Goal: Find specific page/section: Find specific page/section

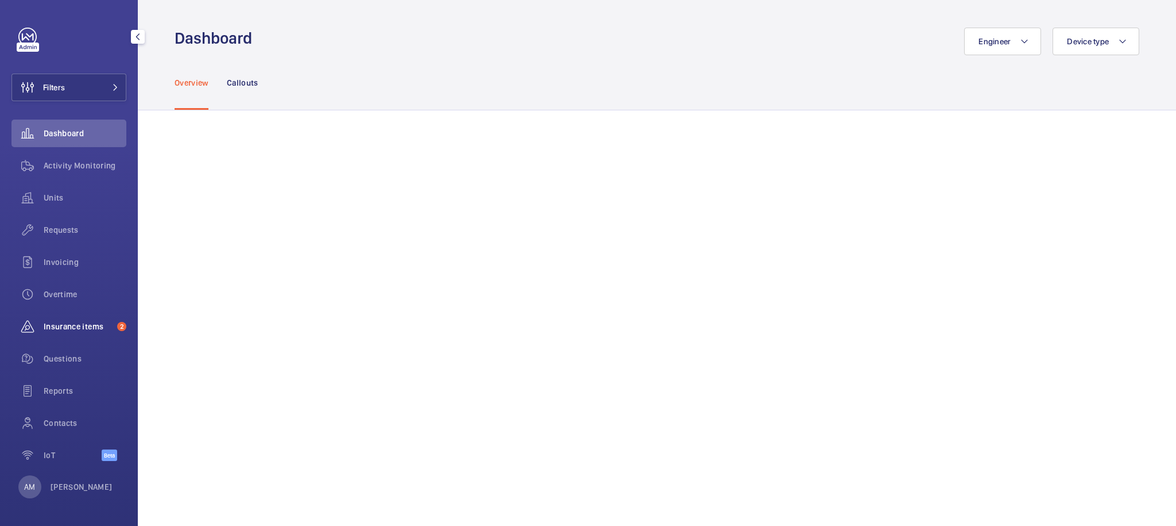
click at [61, 323] on span "Insurance items" at bounding box center [78, 325] width 69 height 11
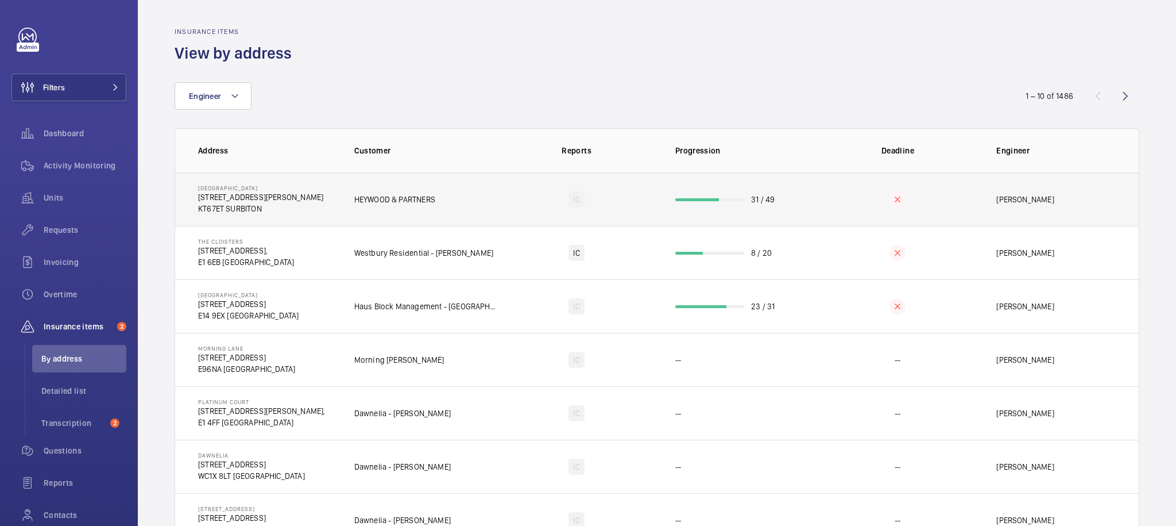
click at [775, 196] on td "31 / 49" at bounding box center [737, 198] width 161 height 53
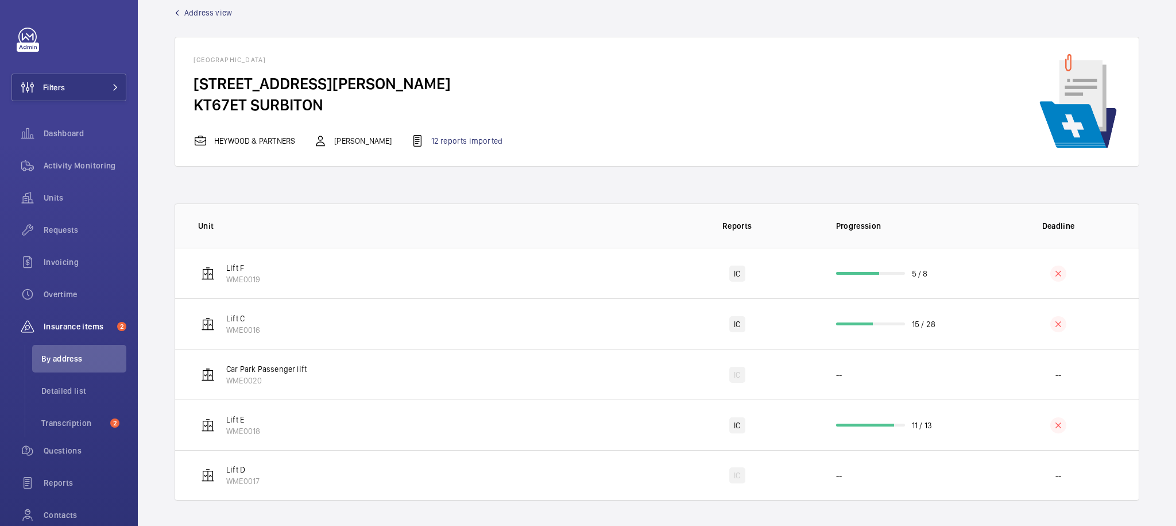
scroll to position [23, 0]
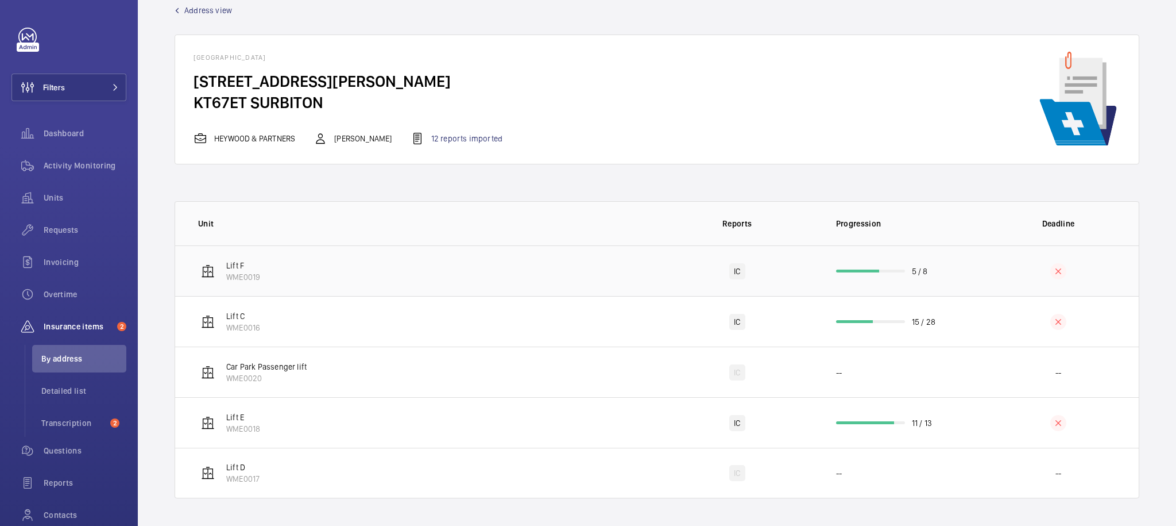
click at [912, 268] on p "5 / 8" at bounding box center [920, 270] width 16 height 11
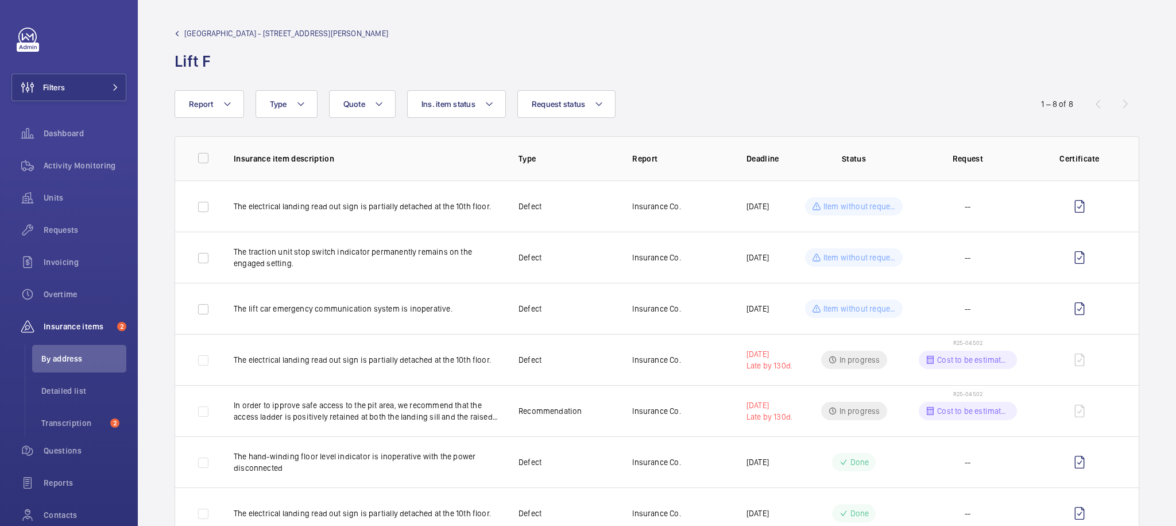
click at [178, 37] on link "[GEOGRAPHIC_DATA] - [STREET_ADDRESS][PERSON_NAME]" at bounding box center [282, 33] width 214 height 11
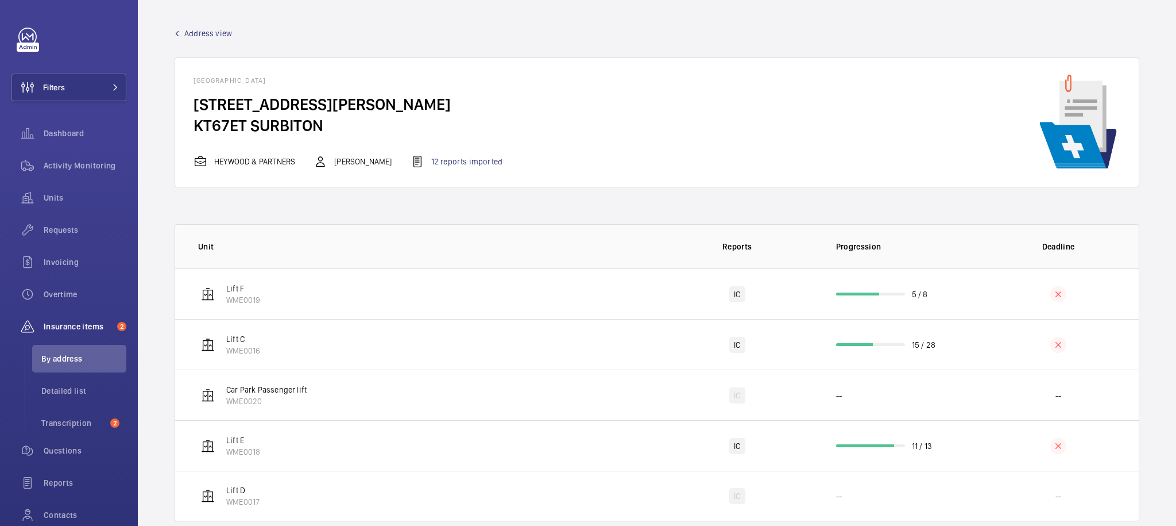
click at [200, 36] on span "Address view" at bounding box center [208, 33] width 48 height 11
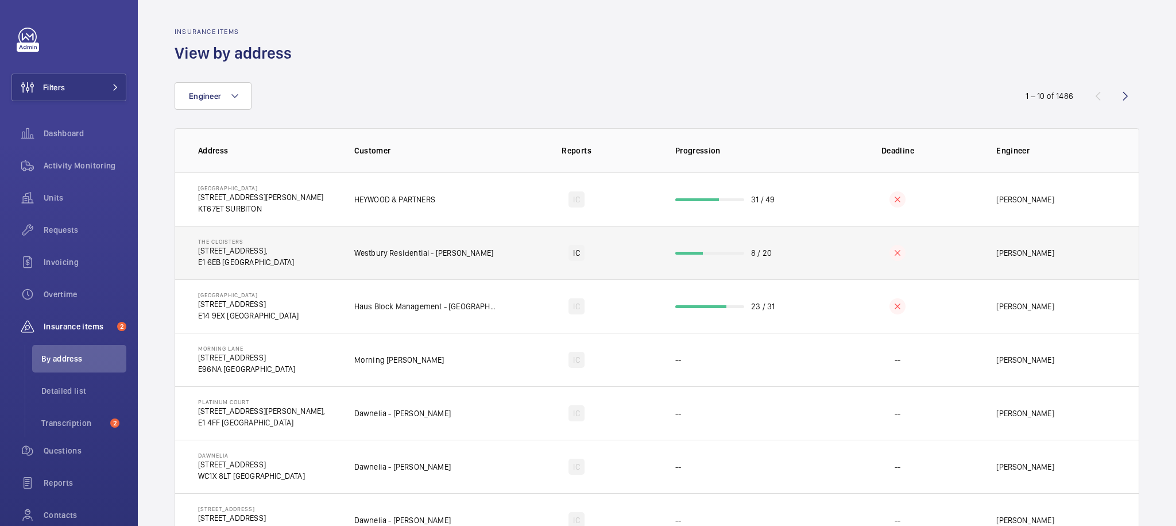
click at [818, 255] on td at bounding box center [898, 252] width 161 height 53
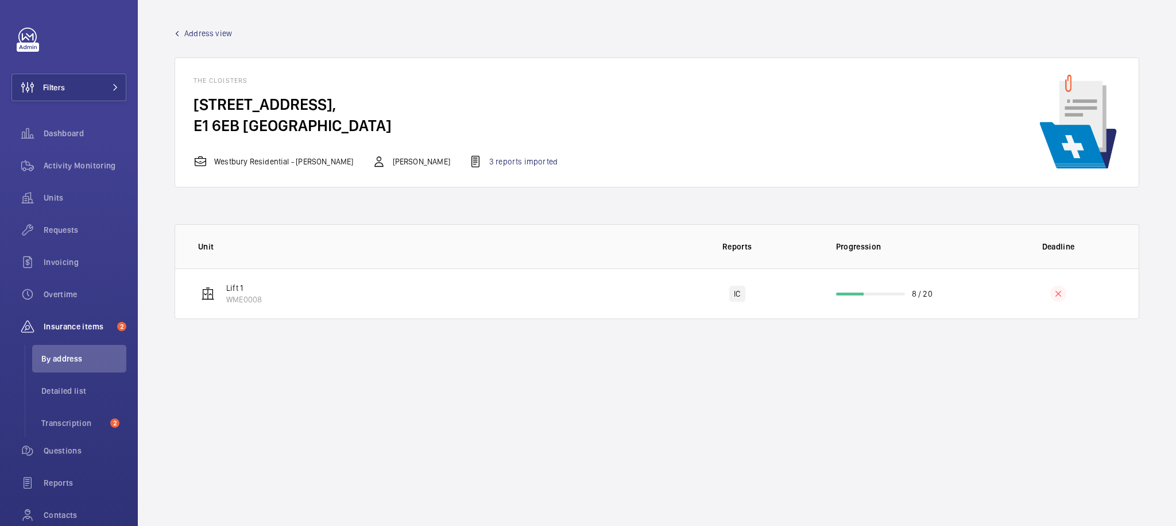
click at [223, 38] on span "Address view" at bounding box center [208, 33] width 48 height 11
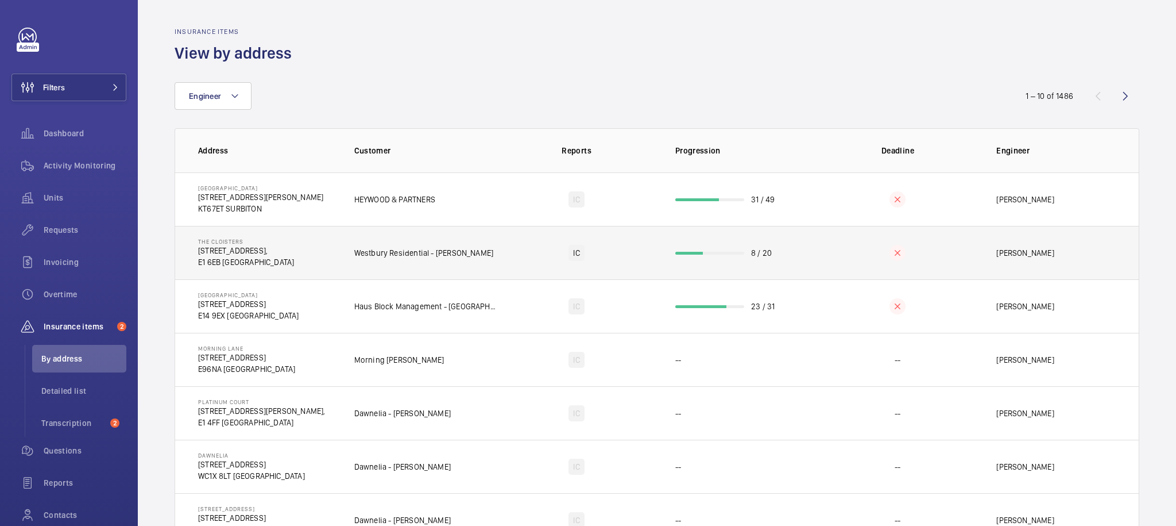
click at [808, 267] on td "8 / 20" at bounding box center [737, 252] width 161 height 53
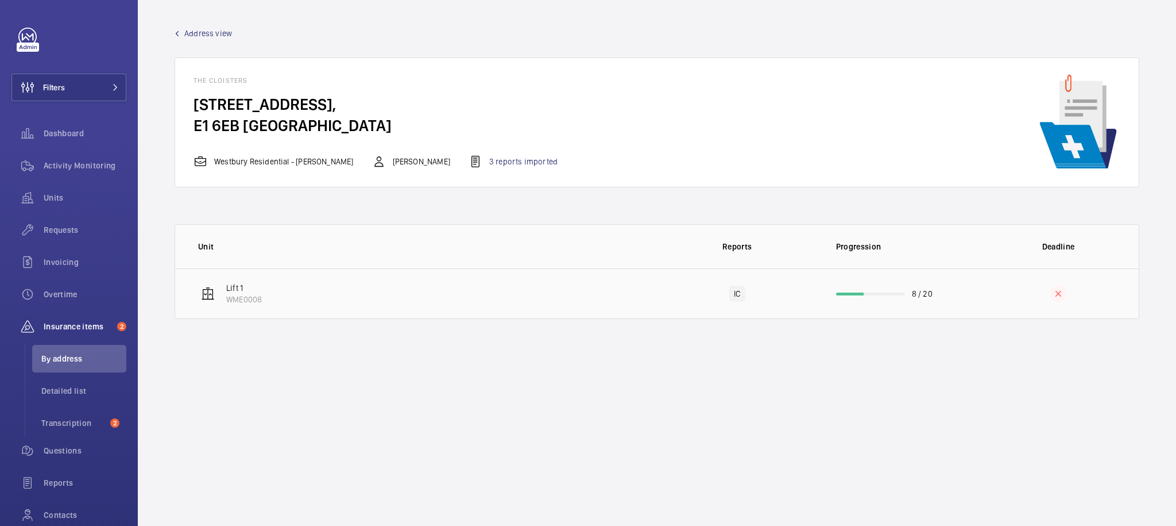
click at [949, 295] on td "8 / 20" at bounding box center [898, 293] width 161 height 51
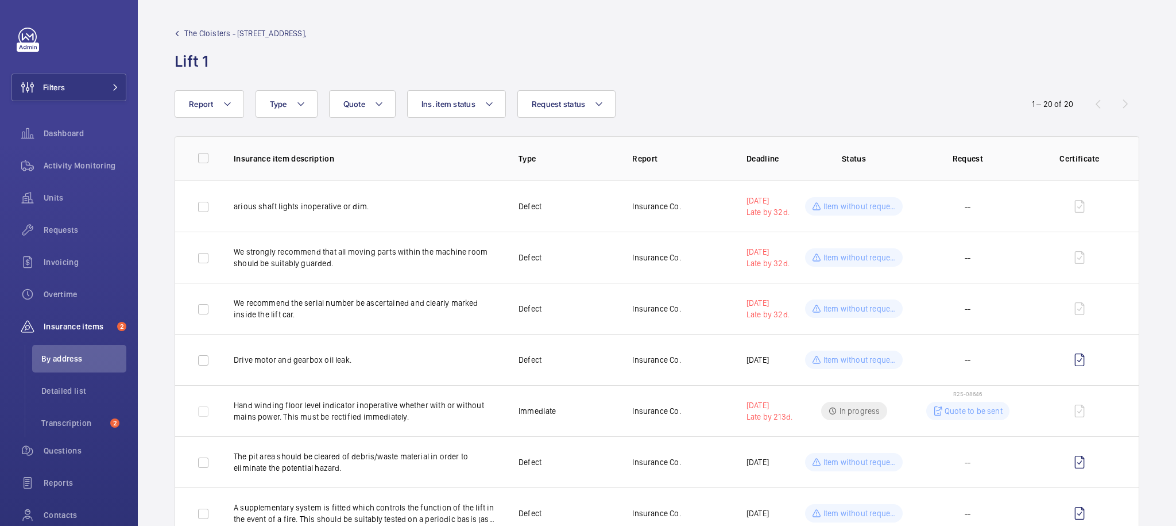
drag, startPoint x: 559, startPoint y: 173, endPoint x: 569, endPoint y: 179, distance: 10.8
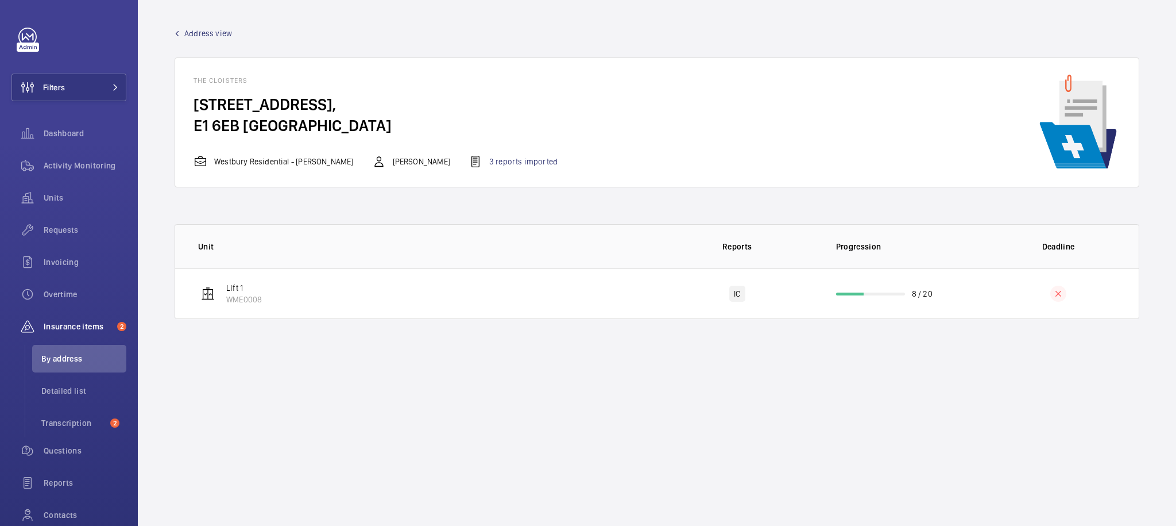
drag, startPoint x: 527, startPoint y: 202, endPoint x: 519, endPoint y: 204, distance: 7.8
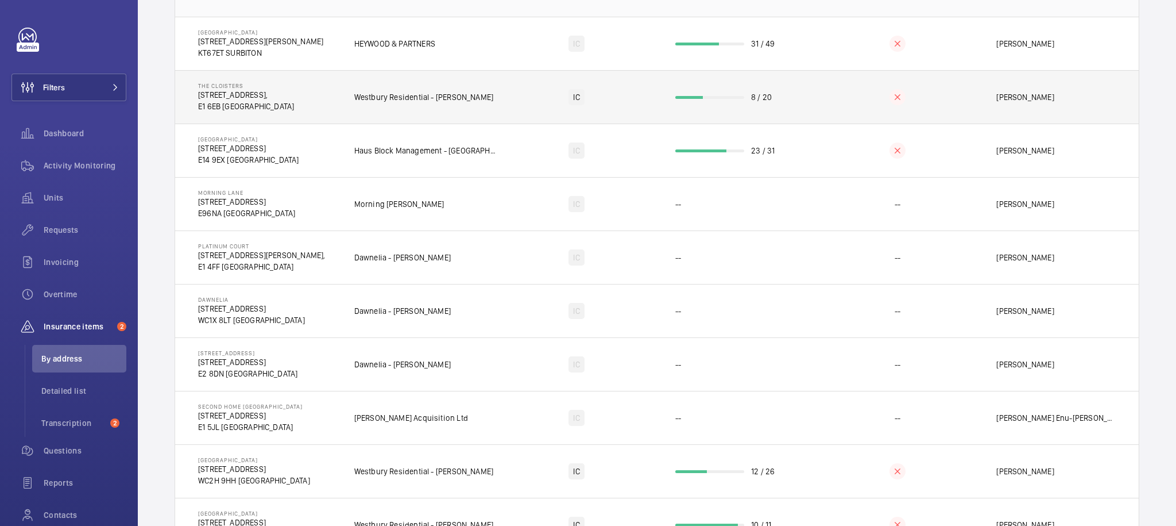
scroll to position [89, 0]
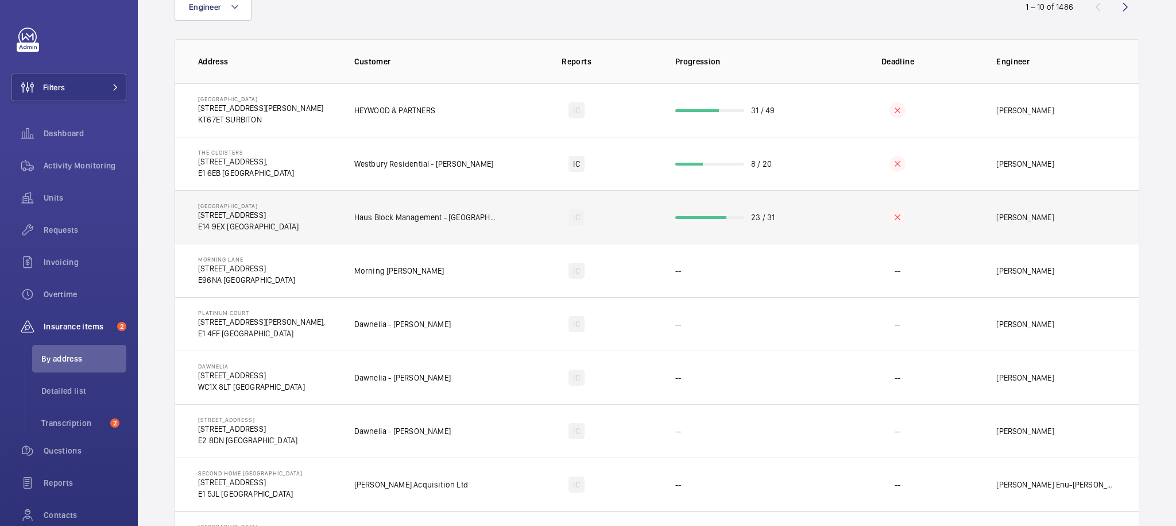
click at [808, 225] on td "23 / 31" at bounding box center [737, 216] width 161 height 53
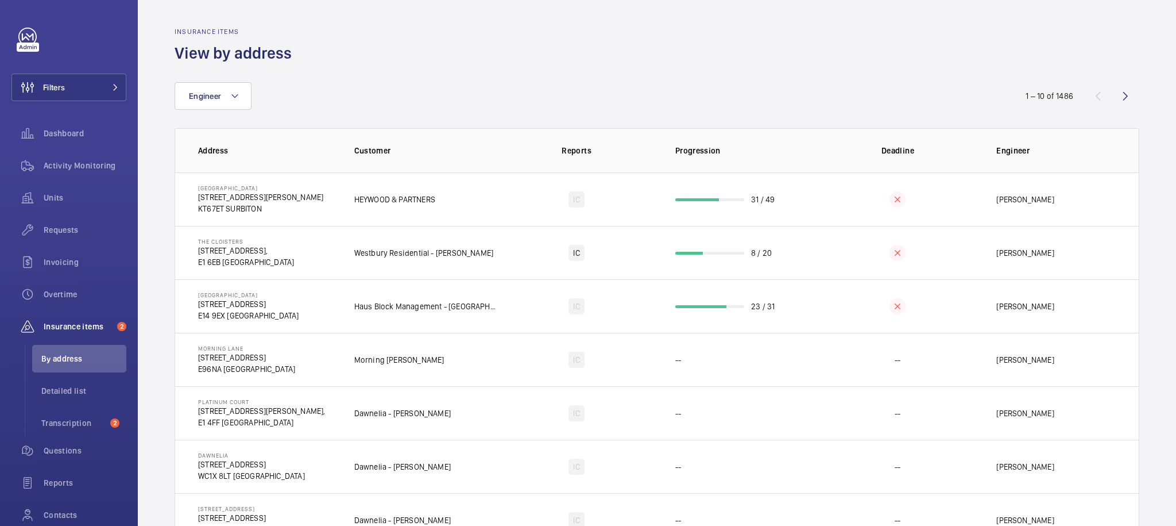
drag, startPoint x: 241, startPoint y: 61, endPoint x: 248, endPoint y: 64, distance: 7.7
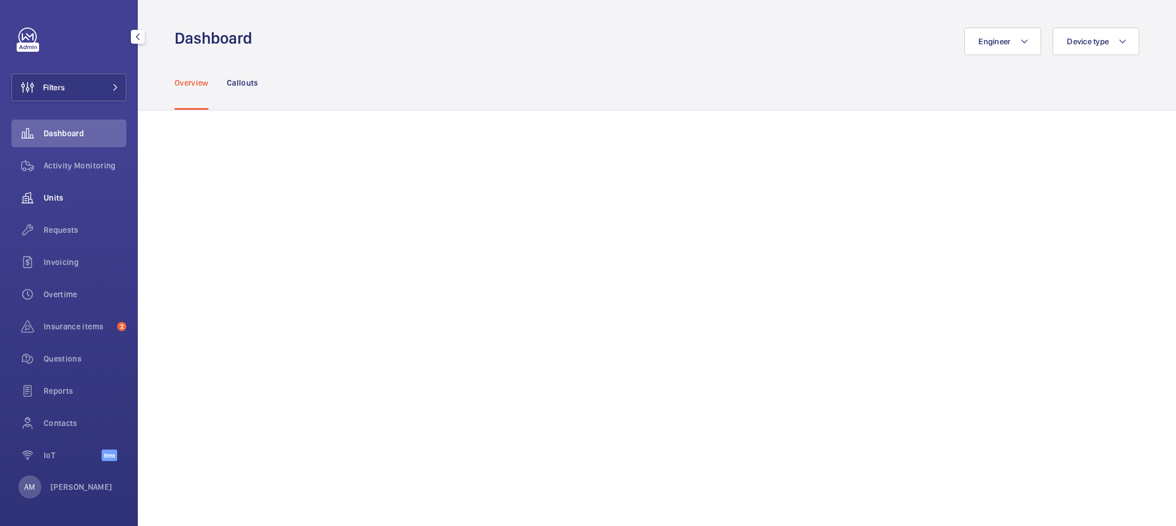
click at [52, 194] on span "Units" at bounding box center [85, 197] width 83 height 11
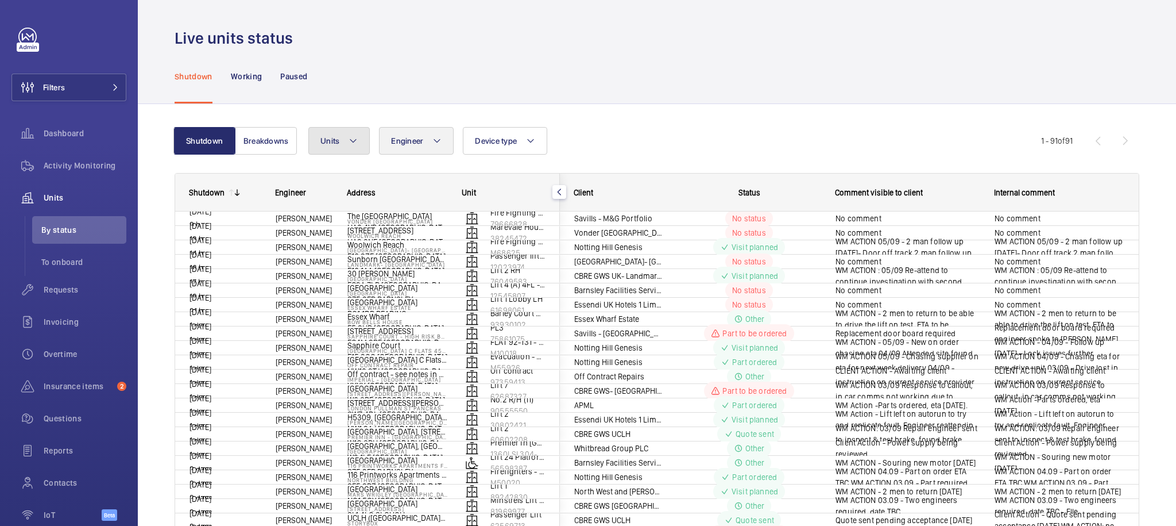
click at [340, 140] on button "Units" at bounding box center [338, 141] width 61 height 28
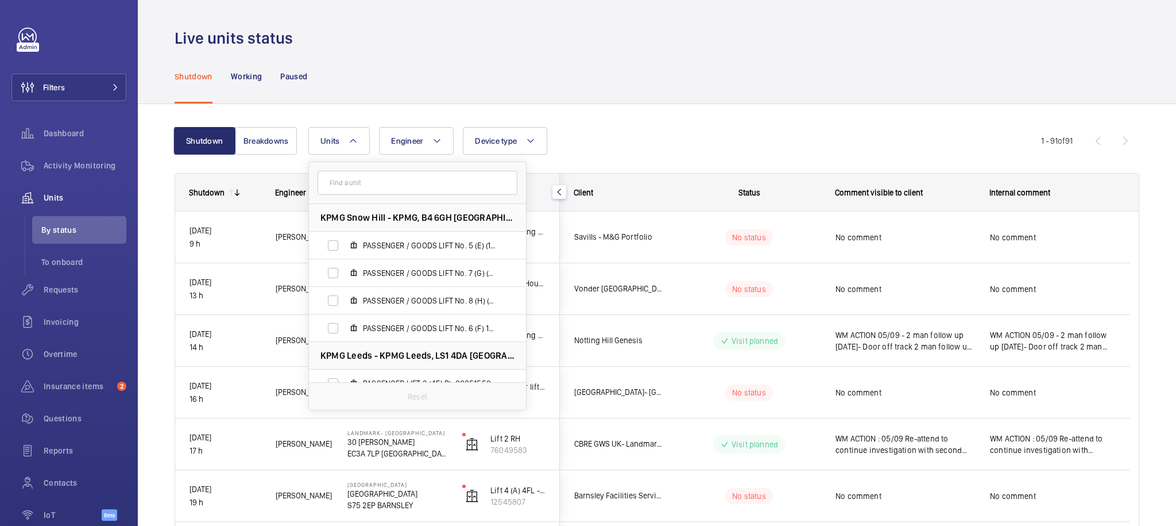
click at [388, 178] on input "text" at bounding box center [418, 183] width 200 height 24
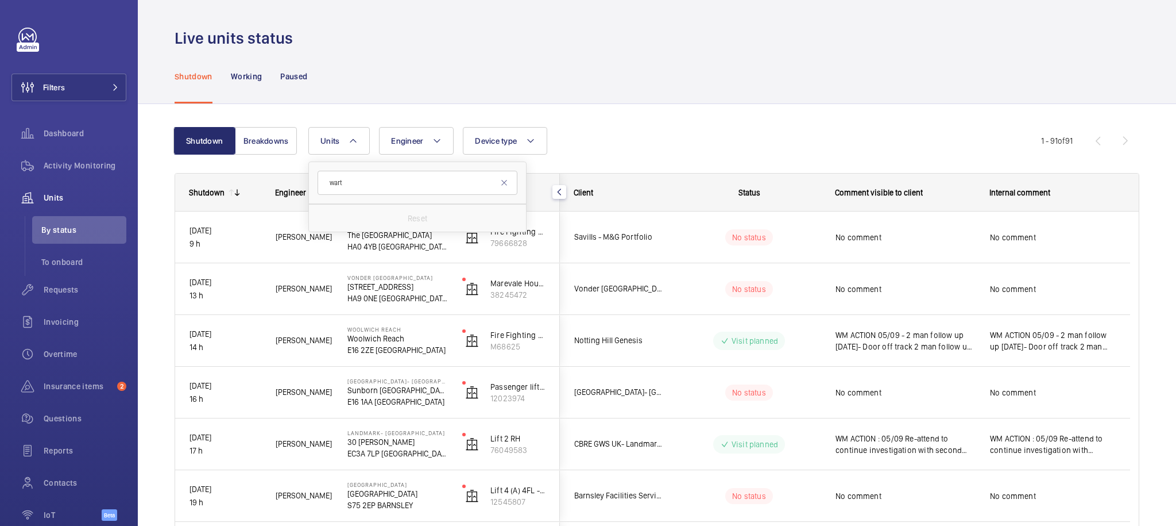
type input "war"
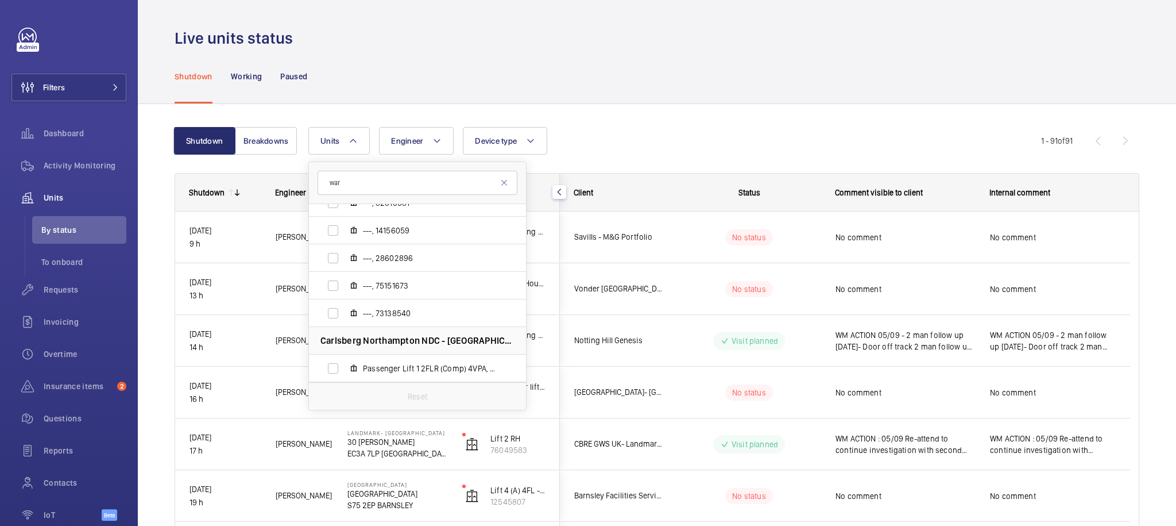
scroll to position [1338, 0]
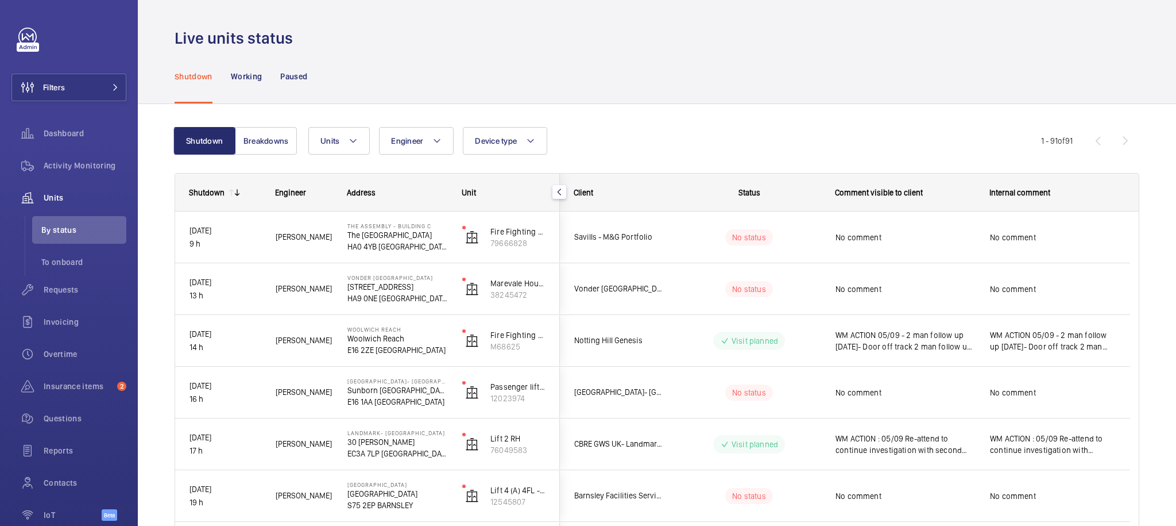
click at [618, 95] on div "Shutdown Working Paused" at bounding box center [657, 76] width 965 height 55
click at [470, 45] on div "Live units status" at bounding box center [657, 38] width 965 height 21
